Goal: Task Accomplishment & Management: Manage account settings

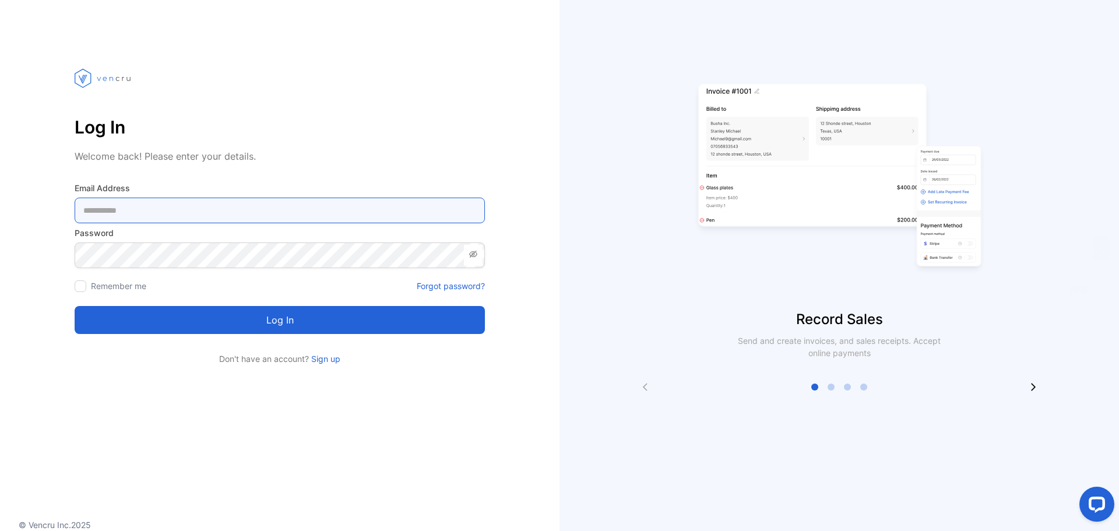
type Address-inputemail "**********"
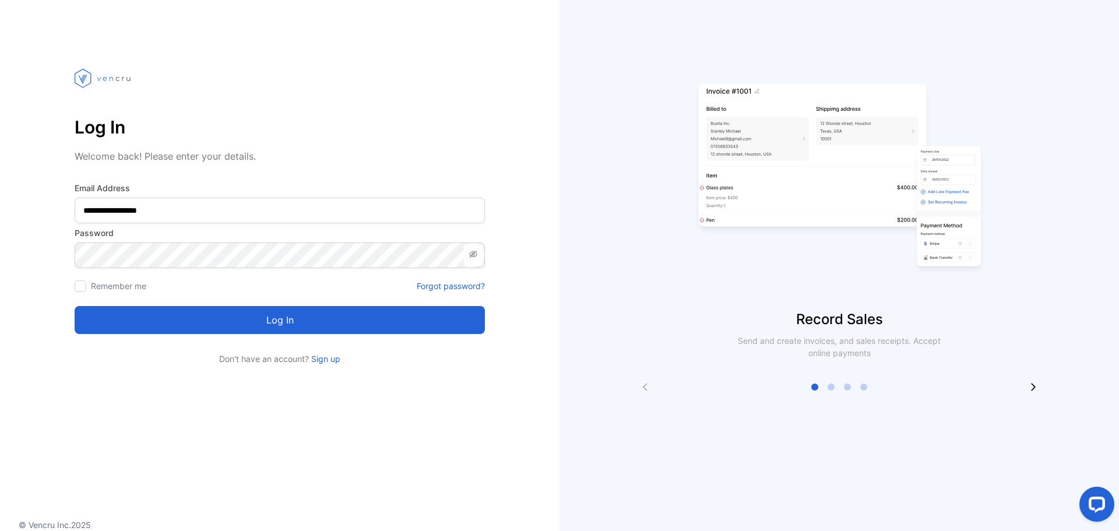
click at [202, 311] on button "Log in" at bounding box center [280, 320] width 410 height 28
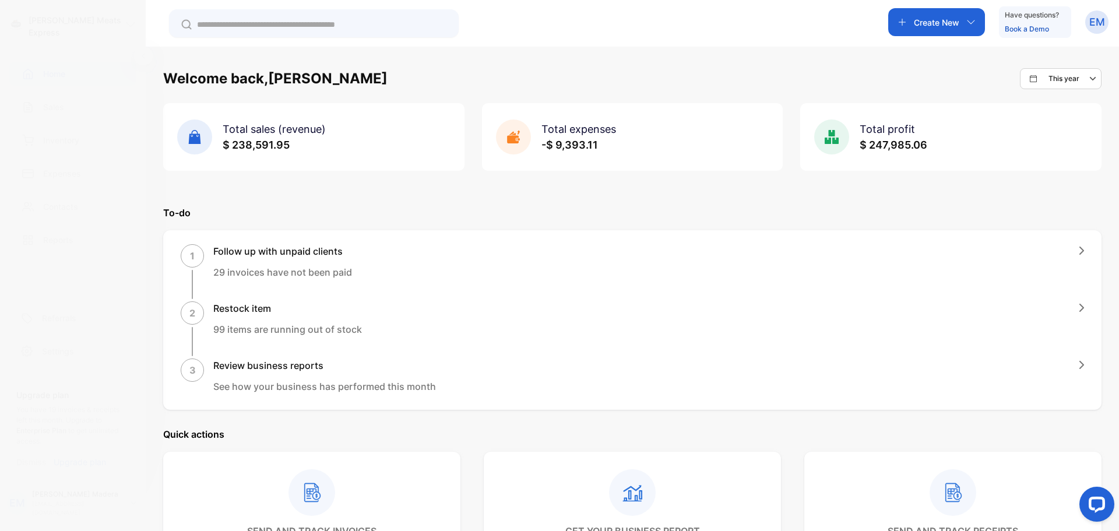
drag, startPoint x: 478, startPoint y: 318, endPoint x: 756, endPoint y: 108, distance: 347.4
click at [756, 108] on div "Total expenses -$ 9,393.11" at bounding box center [632, 137] width 301 height 68
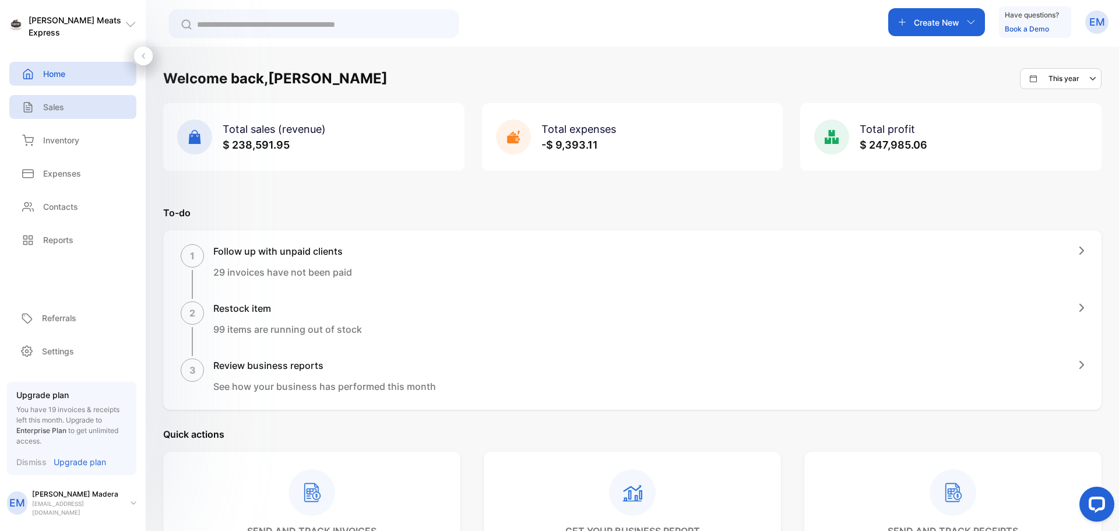
click at [68, 104] on div "Sales" at bounding box center [72, 107] width 127 height 24
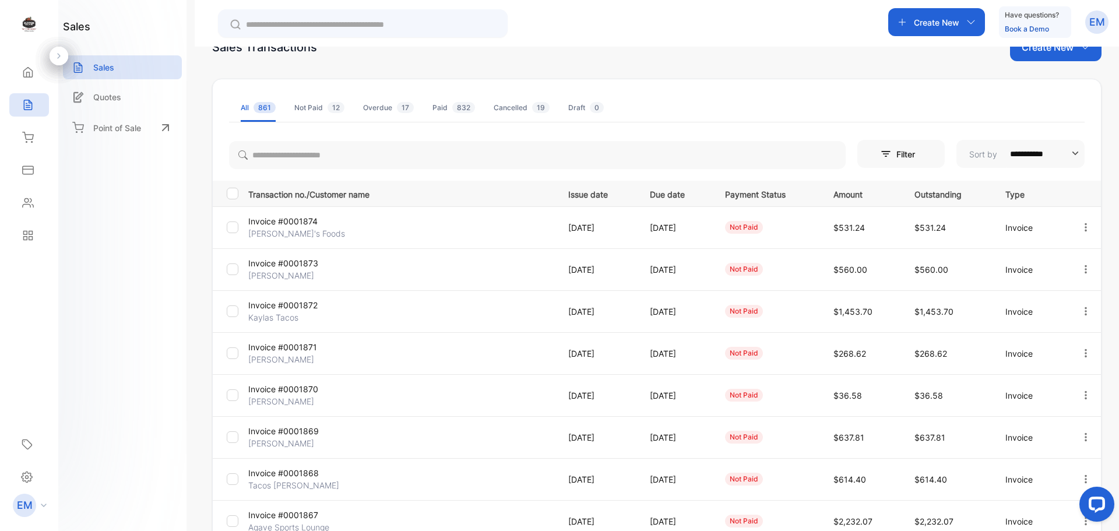
scroll to position [117, 0]
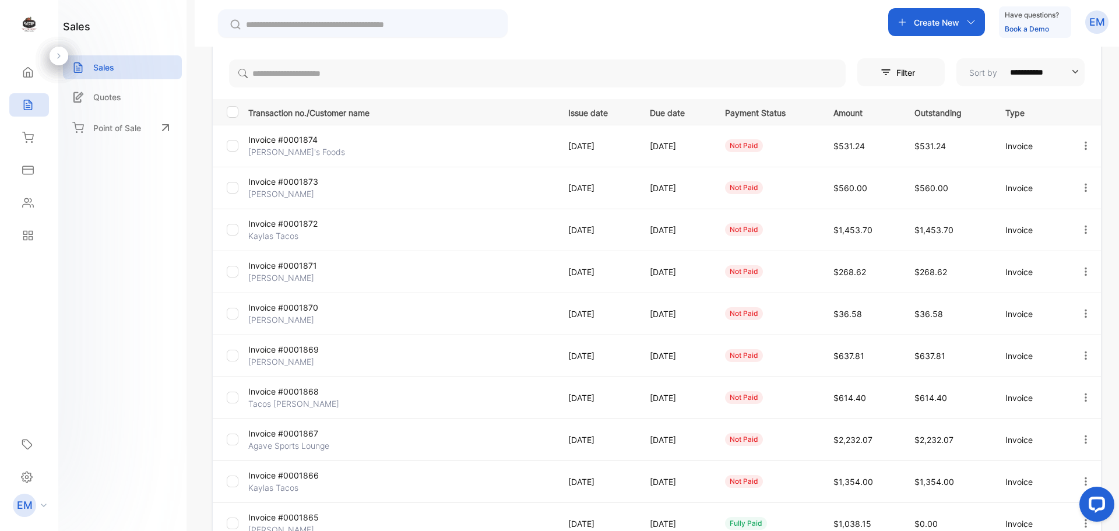
click at [1084, 145] on icon "button" at bounding box center [1085, 145] width 2 height 8
click at [1060, 210] on span "Record payment" at bounding box center [1052, 212] width 73 height 14
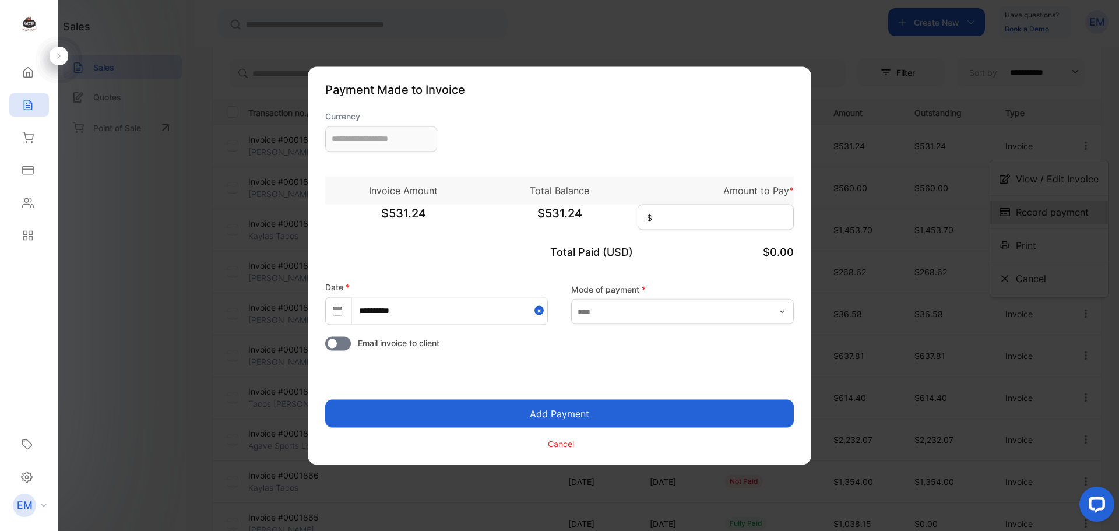
type input "**********"
click at [740, 219] on input at bounding box center [716, 217] width 156 height 26
type input "******"
click at [682, 400] on button "Add Payment" at bounding box center [559, 413] width 469 height 28
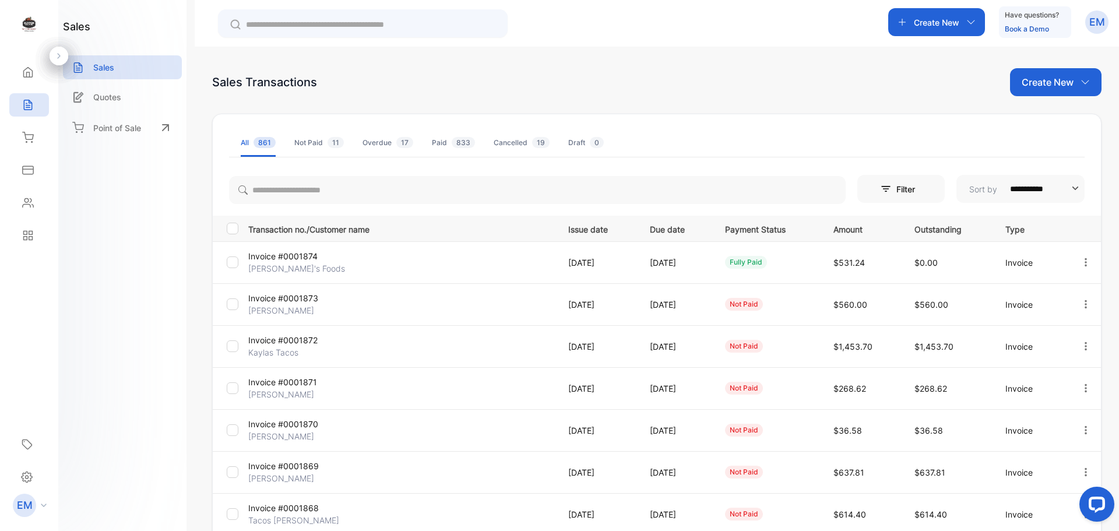
click at [1084, 301] on icon "button" at bounding box center [1085, 304] width 2 height 8
click at [1063, 378] on div "Record payment" at bounding box center [1049, 370] width 118 height 23
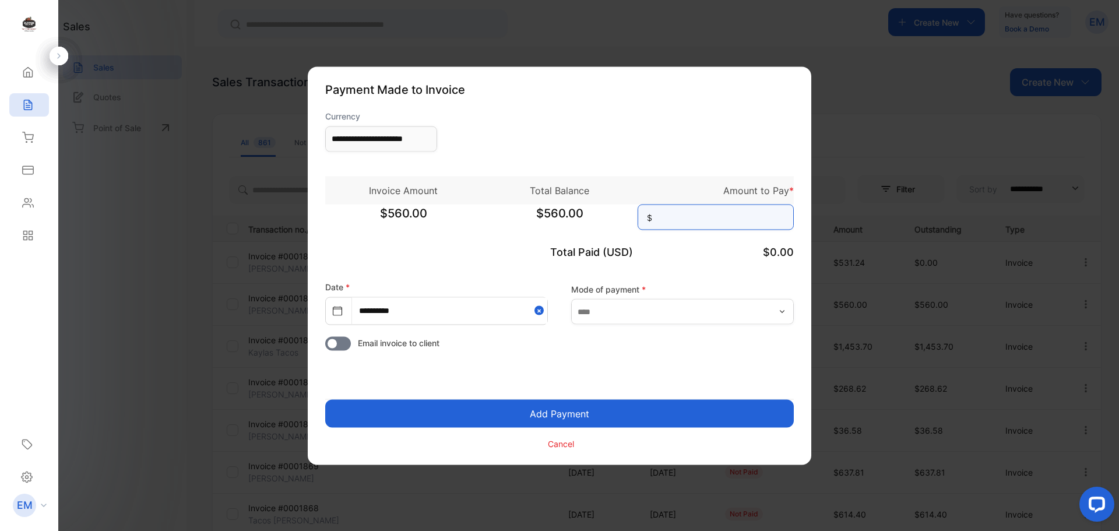
click at [728, 226] on input at bounding box center [716, 217] width 156 height 26
type input "***"
click at [660, 372] on form "**********" at bounding box center [559, 280] width 469 height 341
click at [636, 415] on button "Add Payment" at bounding box center [559, 413] width 469 height 28
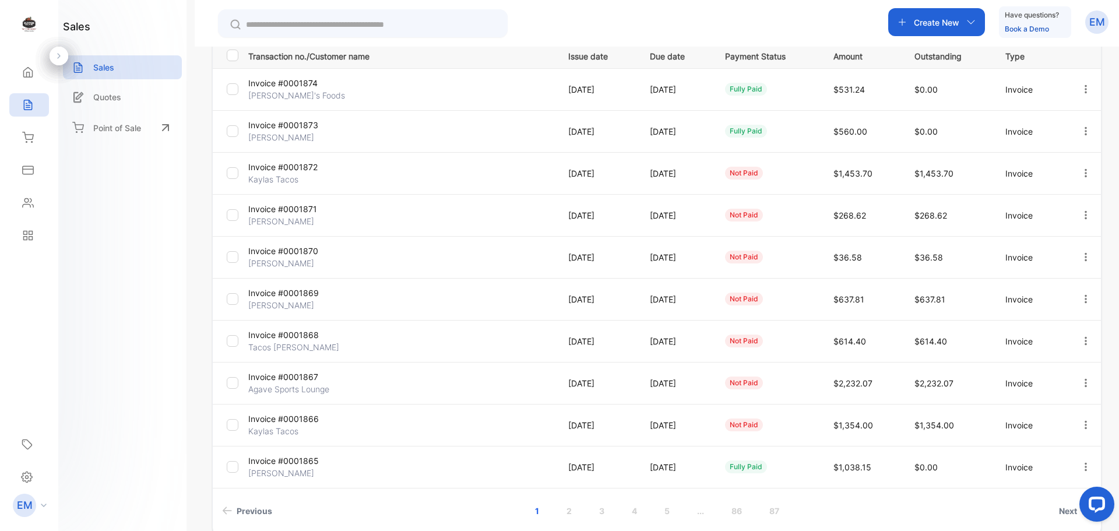
scroll to position [175, 0]
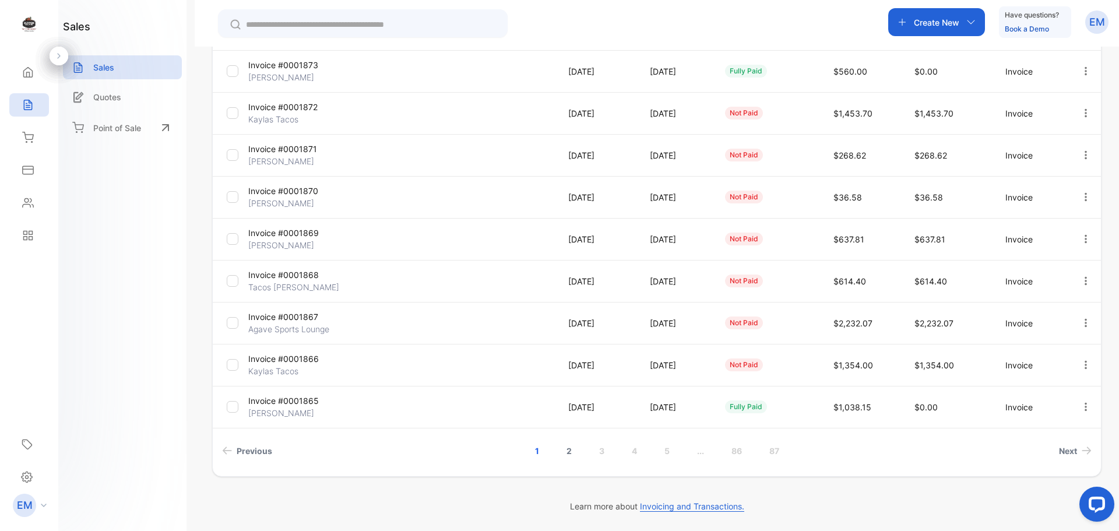
click at [566, 450] on link "2" at bounding box center [568, 451] width 33 height 22
click at [566, 450] on div "**********" at bounding box center [656, 179] width 889 height 596
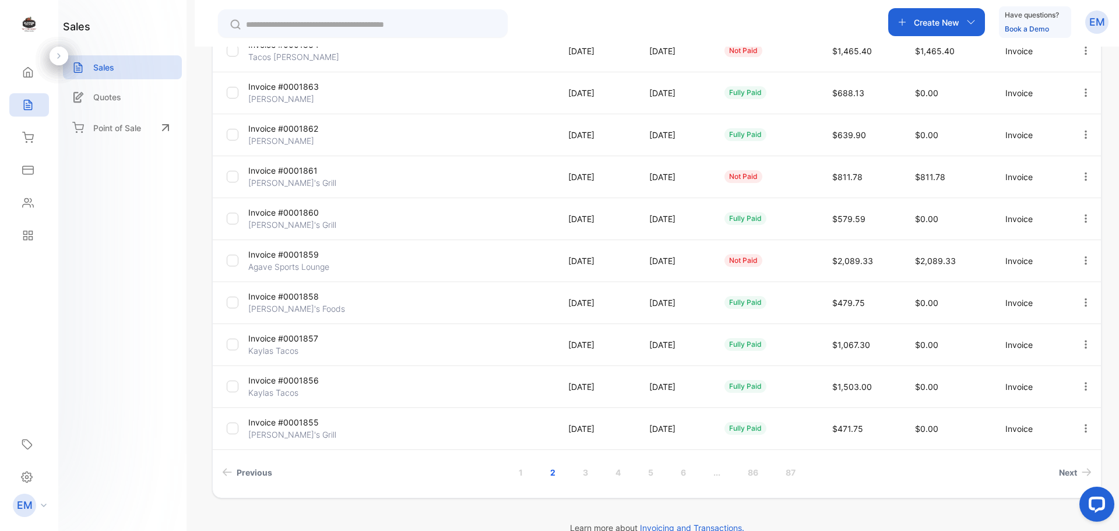
click at [1082, 262] on icon "button" at bounding box center [1085, 260] width 10 height 10
click at [1060, 329] on span "Record payment" at bounding box center [1052, 327] width 73 height 14
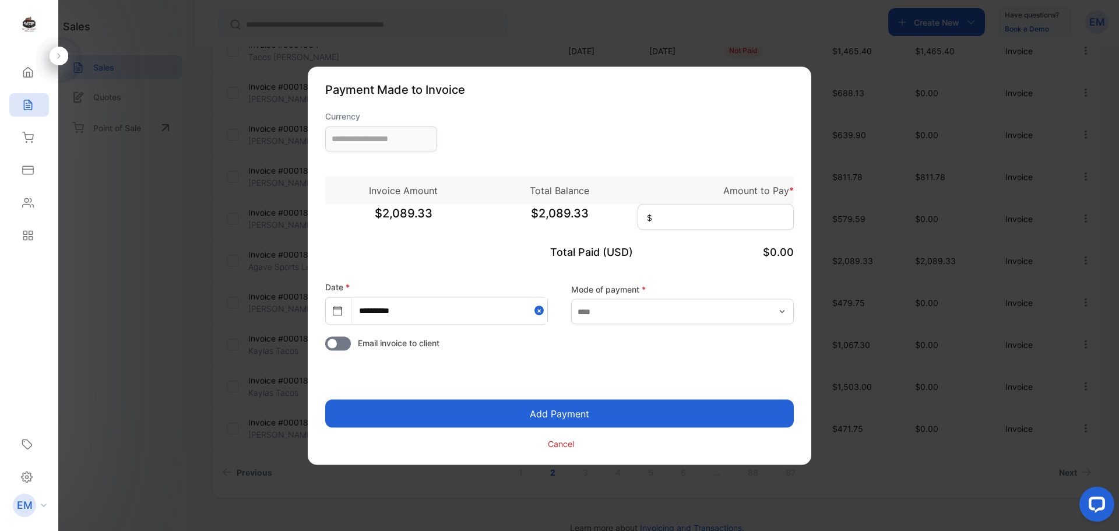
type input "**********"
click at [713, 217] on input at bounding box center [716, 217] width 156 height 26
type input "********"
click at [527, 401] on button "Add Payment" at bounding box center [559, 413] width 469 height 28
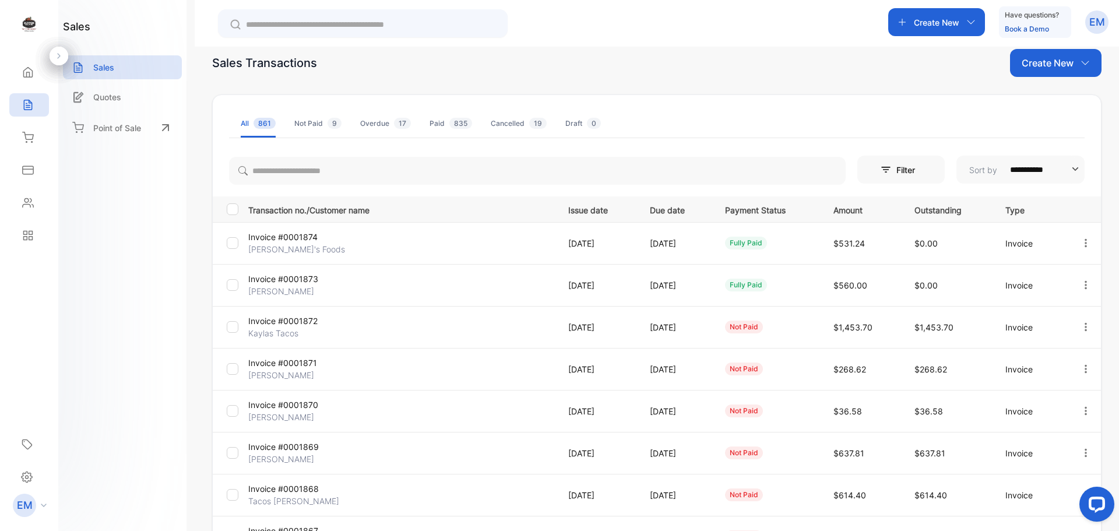
scroll to position [117, 0]
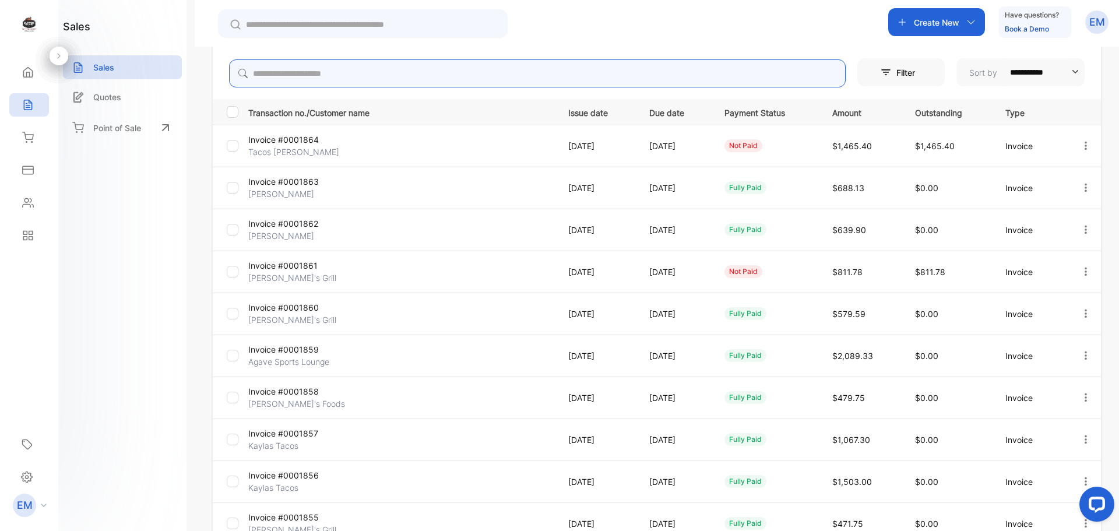
click at [409, 81] on input "search" at bounding box center [537, 73] width 617 height 28
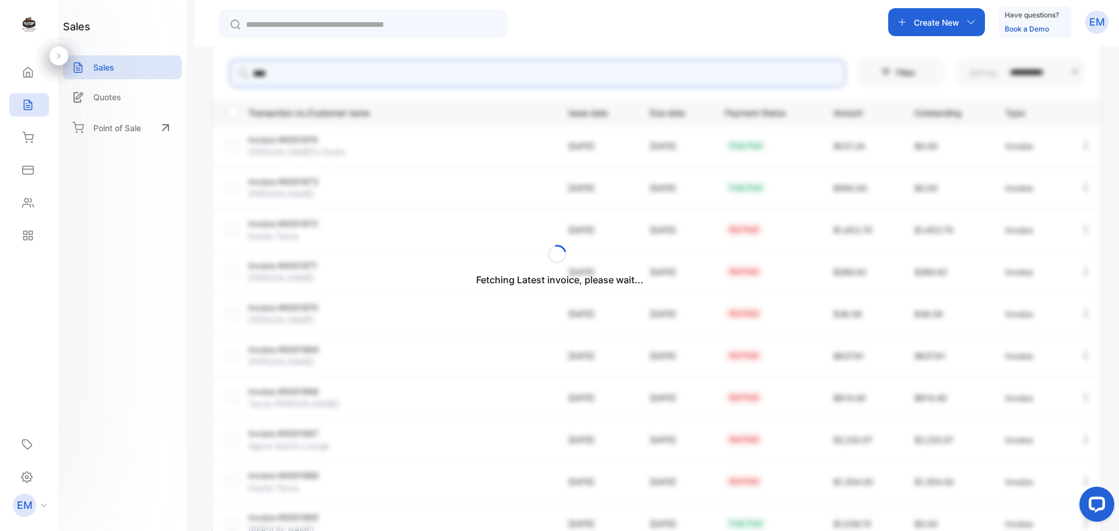
scroll to position [0, 0]
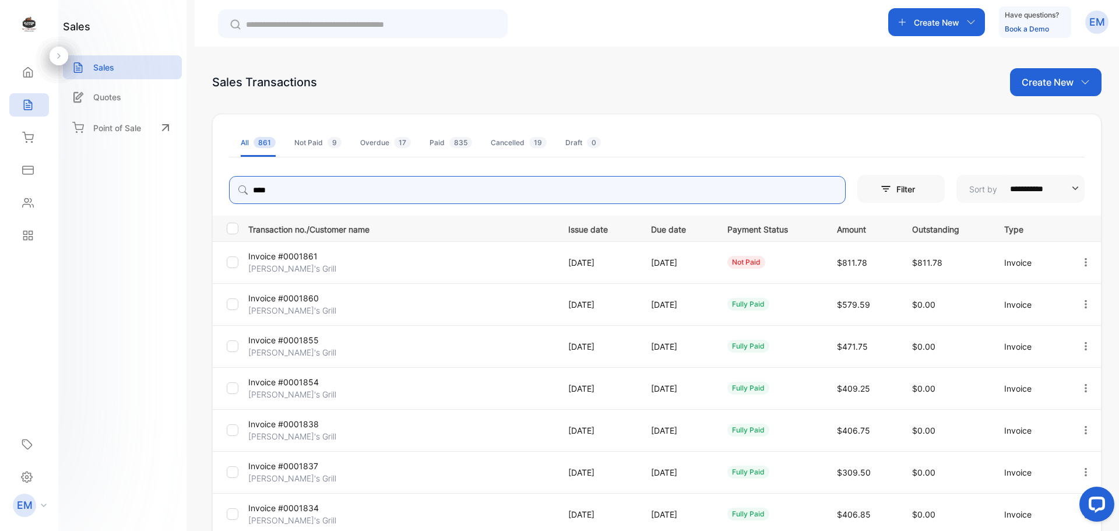
click at [1082, 257] on icon "button" at bounding box center [1085, 262] width 10 height 10
type input "****"
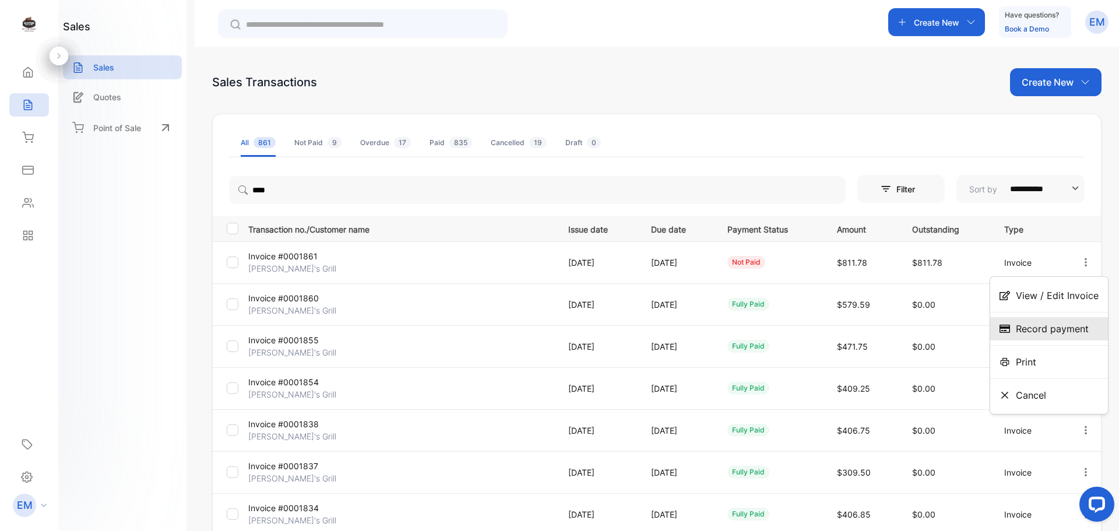
click at [1065, 318] on div "Record payment" at bounding box center [1049, 328] width 118 height 23
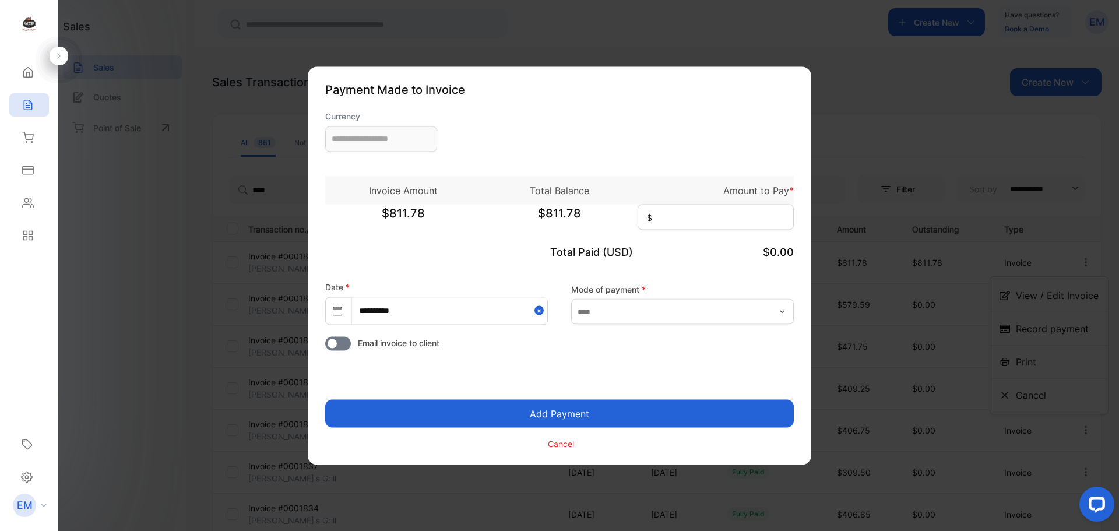
type input "**********"
click at [670, 215] on input at bounding box center [716, 217] width 156 height 26
type input "******"
click at [606, 410] on button "Add Payment" at bounding box center [559, 413] width 469 height 28
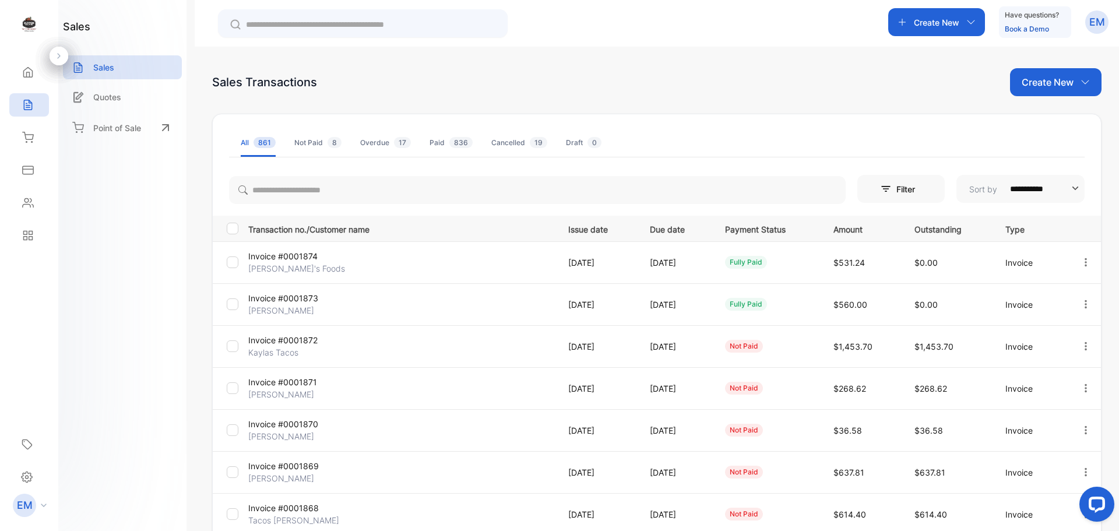
click at [310, 138] on div "Not Paid 8" at bounding box center [317, 143] width 47 height 10
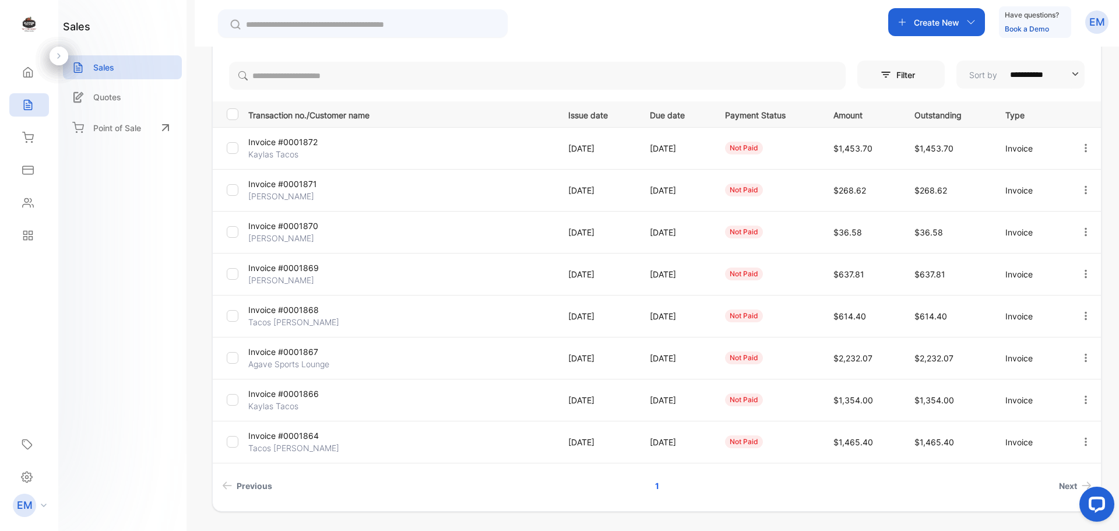
scroll to position [91, 0]
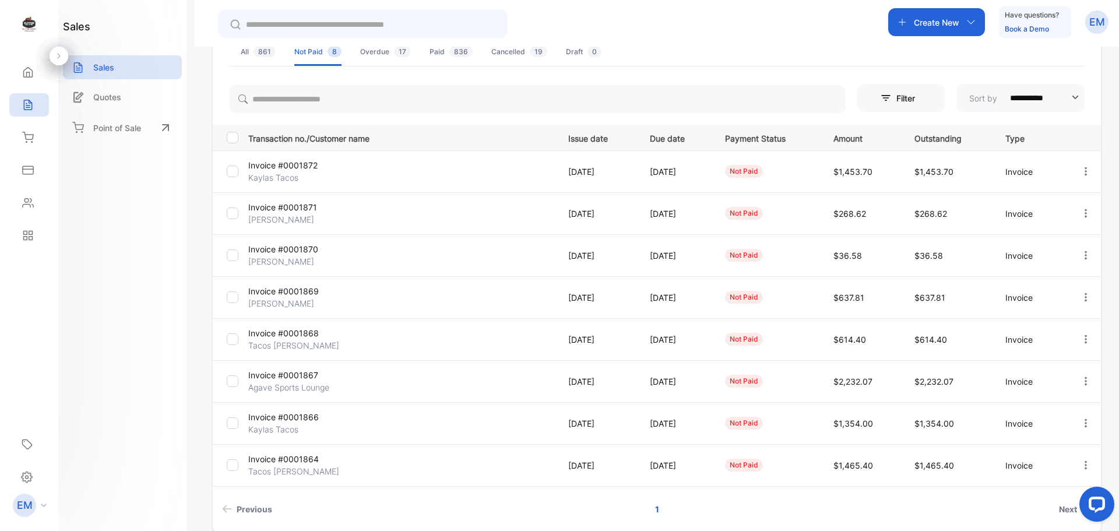
click at [287, 336] on p "Invoice #0001868" at bounding box center [299, 333] width 102 height 12
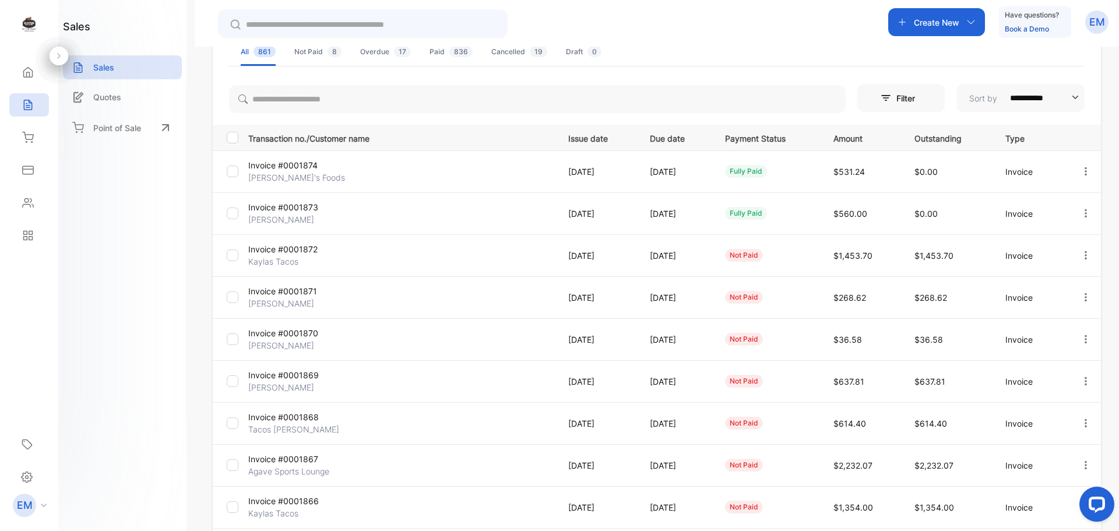
click at [319, 51] on div "Not Paid 8" at bounding box center [317, 52] width 47 height 10
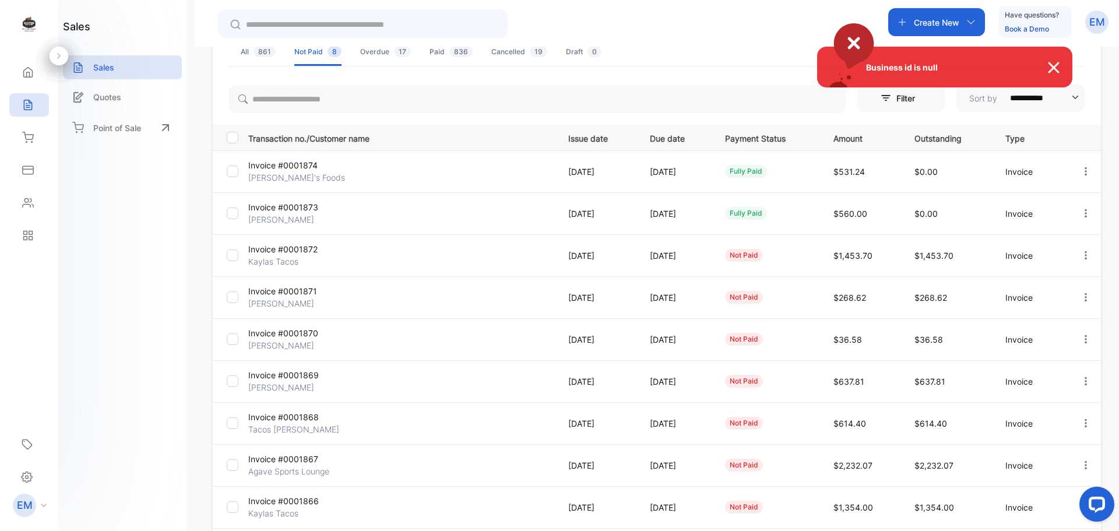
click at [319, 51] on div "Business id is null" at bounding box center [559, 265] width 1119 height 531
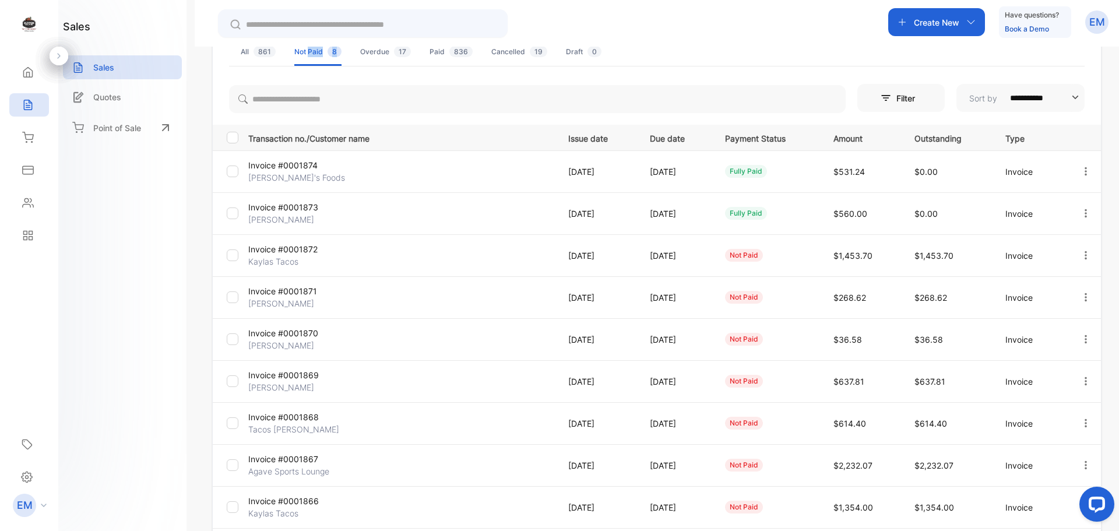
click at [319, 51] on div "Not Paid 8" at bounding box center [317, 52] width 47 height 10
click at [331, 51] on span "8" at bounding box center [334, 51] width 14 height 11
click at [315, 48] on div "Not Paid 8" at bounding box center [317, 52] width 47 height 10
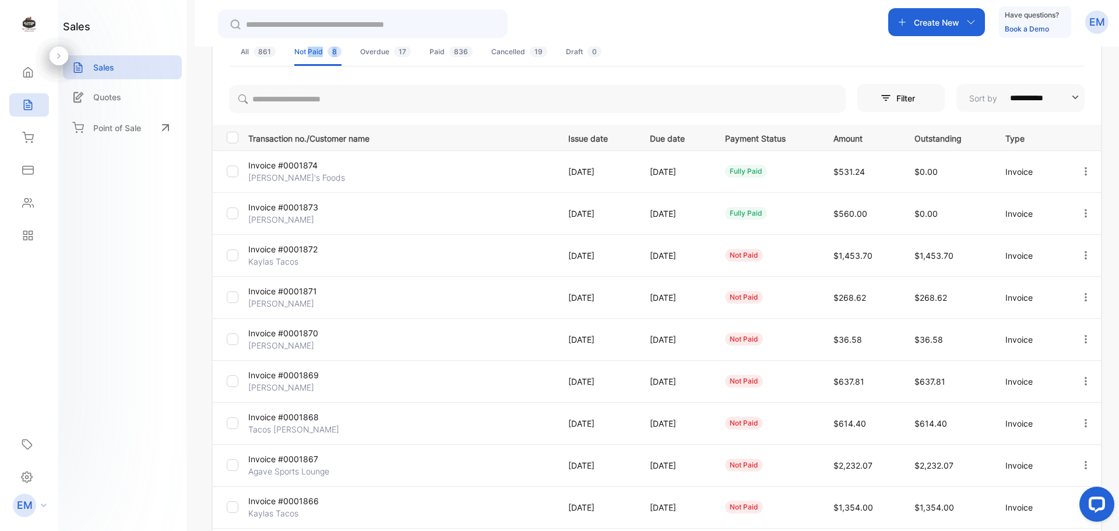
click at [315, 48] on div "Not Paid 8" at bounding box center [317, 52] width 47 height 10
click at [255, 48] on span "861" at bounding box center [264, 51] width 22 height 11
click at [305, 48] on div "Not Paid 8" at bounding box center [317, 52] width 47 height 10
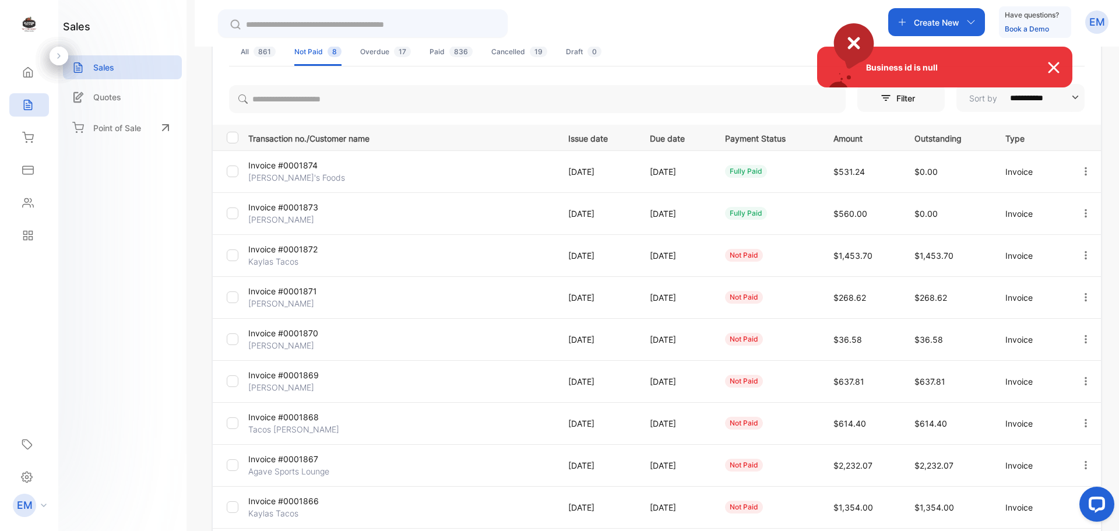
click at [1052, 70] on img at bounding box center [1060, 68] width 26 height 14
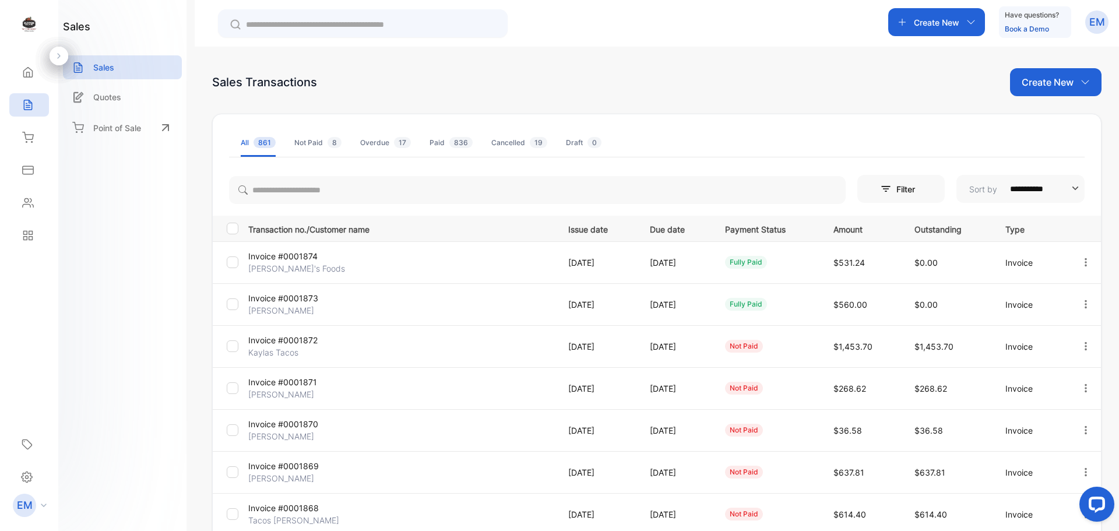
click at [305, 138] on div "Not Paid 8" at bounding box center [317, 143] width 47 height 10
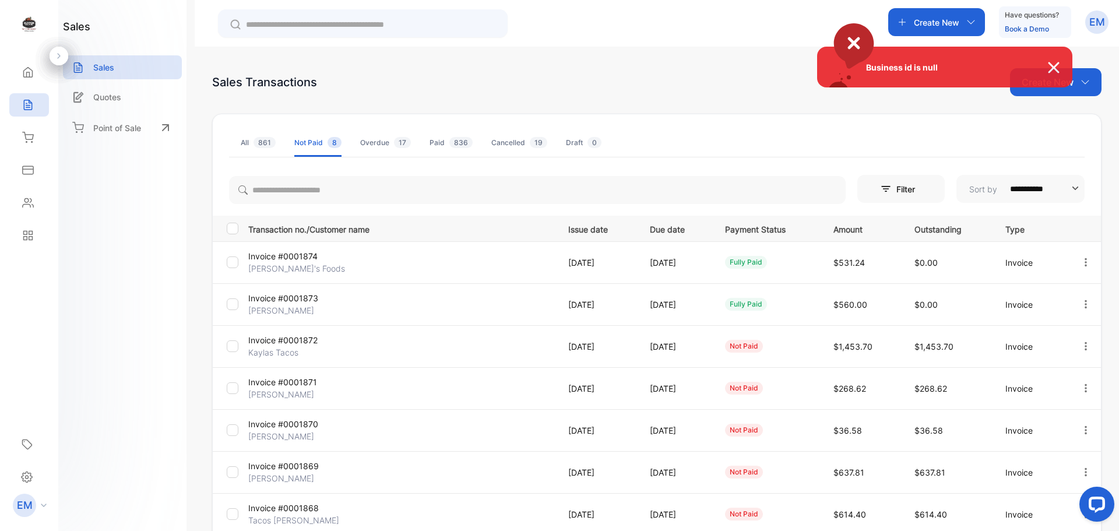
click at [1051, 62] on img at bounding box center [1060, 68] width 26 height 14
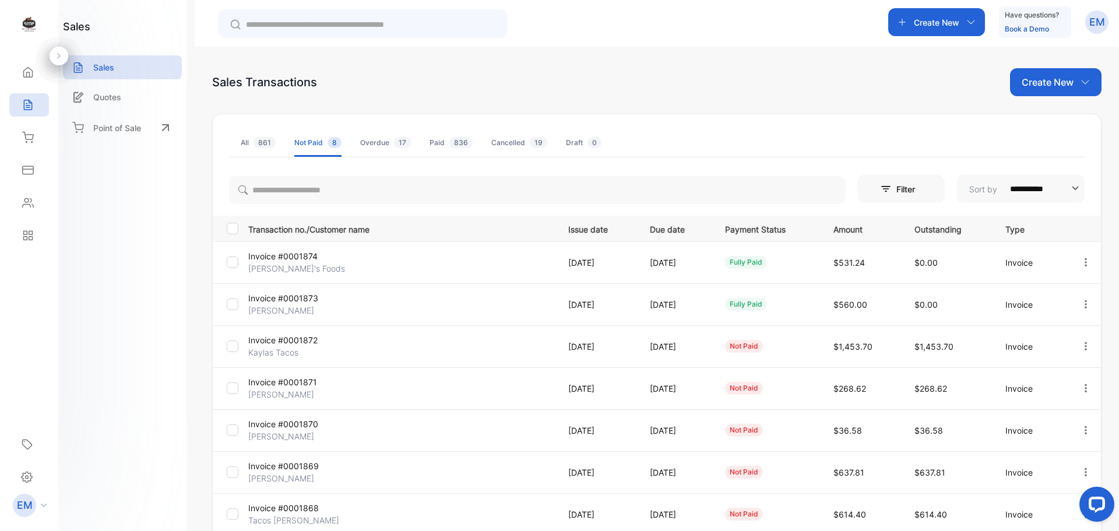
click at [256, 140] on span "861" at bounding box center [264, 142] width 22 height 11
click at [316, 138] on div "Not Paid 8" at bounding box center [317, 143] width 47 height 10
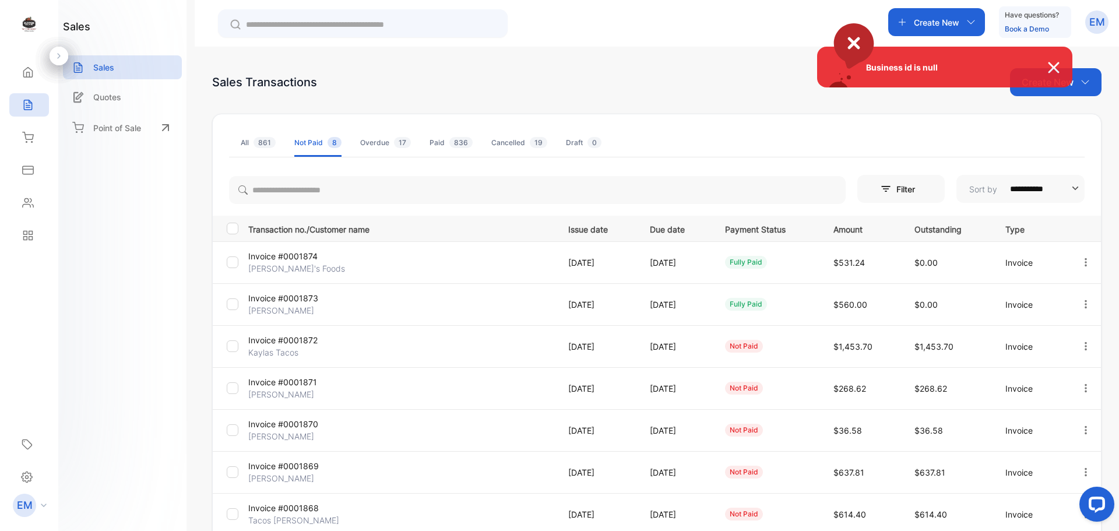
click at [241, 147] on div "Business id is null" at bounding box center [559, 265] width 1119 height 531
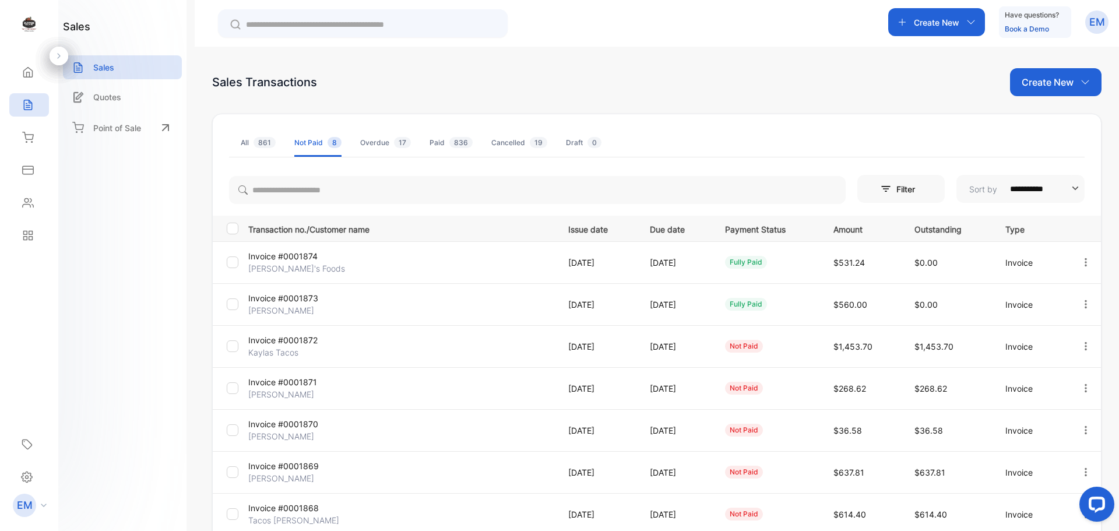
click at [248, 144] on div "All 861" at bounding box center [258, 143] width 35 height 10
click at [30, 71] on icon at bounding box center [28, 72] width 12 height 12
